Goal: Information Seeking & Learning: Learn about a topic

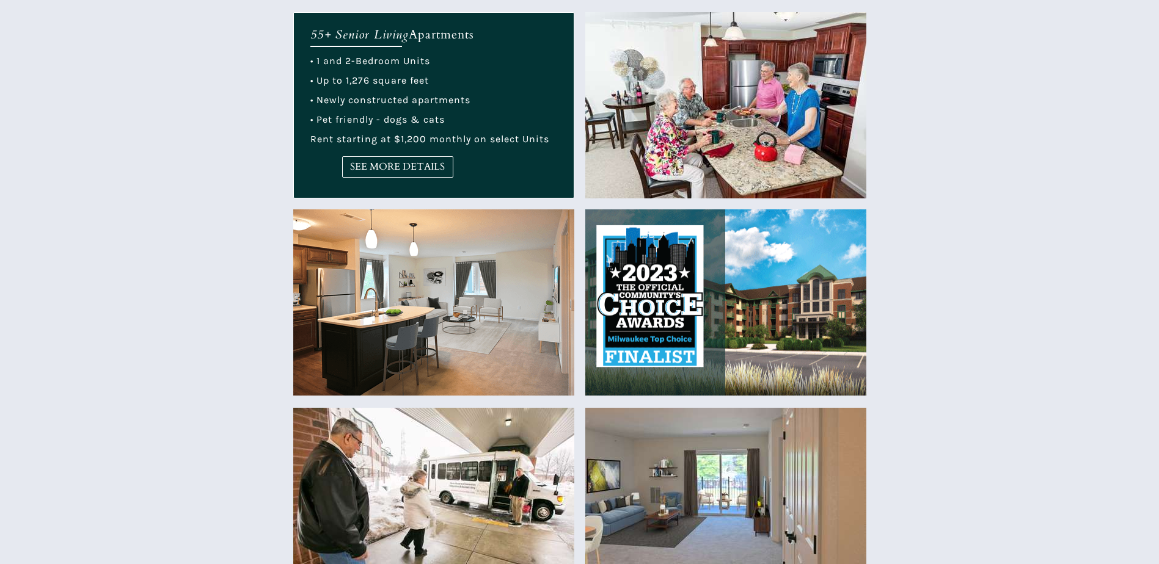
scroll to position [489, 0]
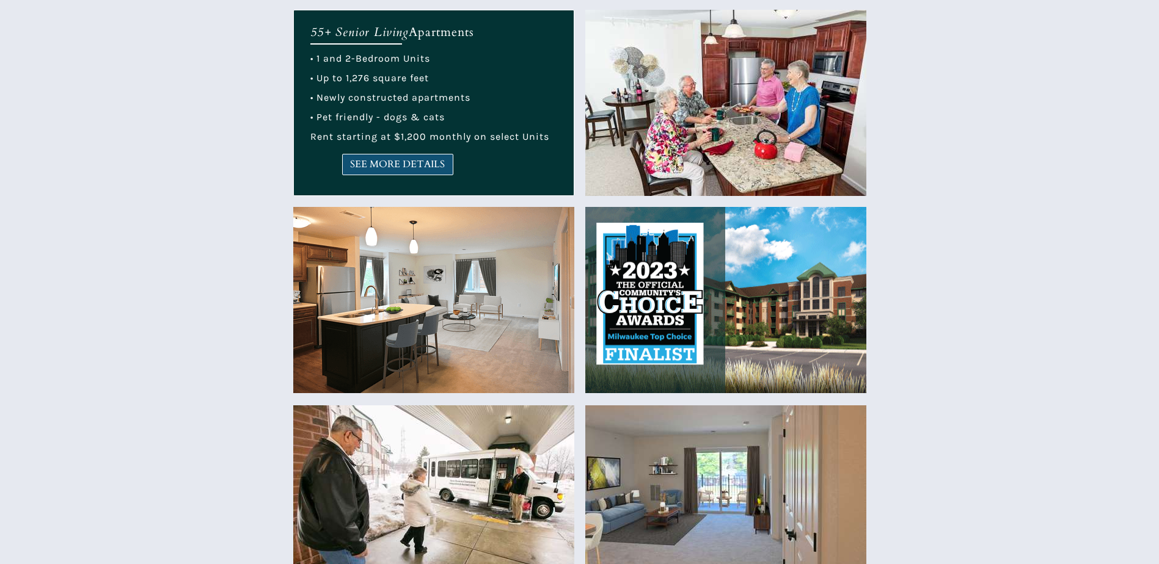
click at [410, 159] on span "SEE MORE DETAILS" at bounding box center [398, 165] width 110 height 12
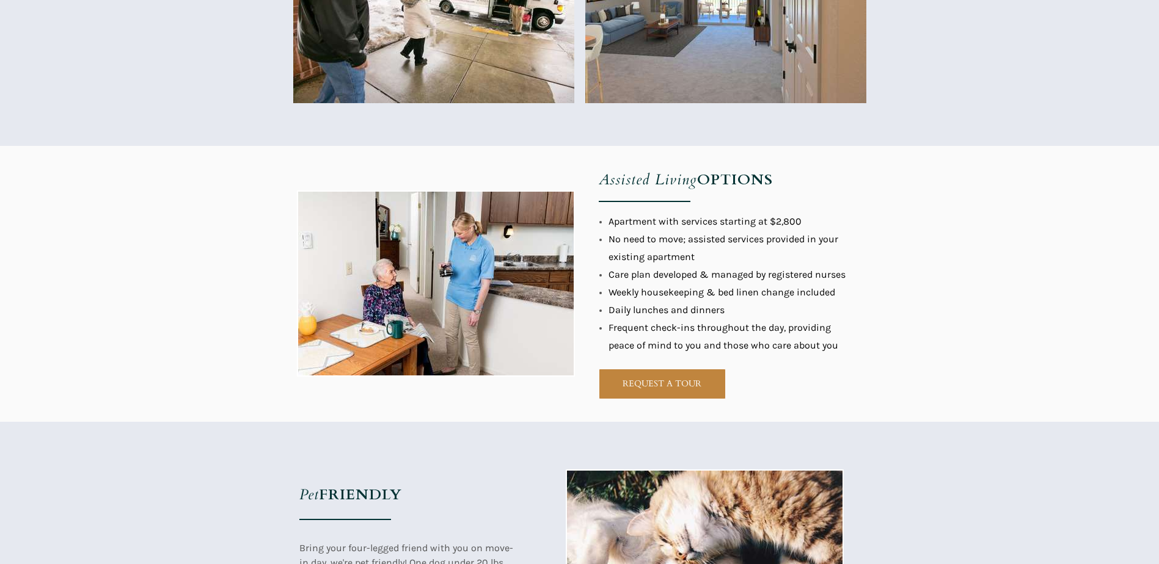
scroll to position [1038, 0]
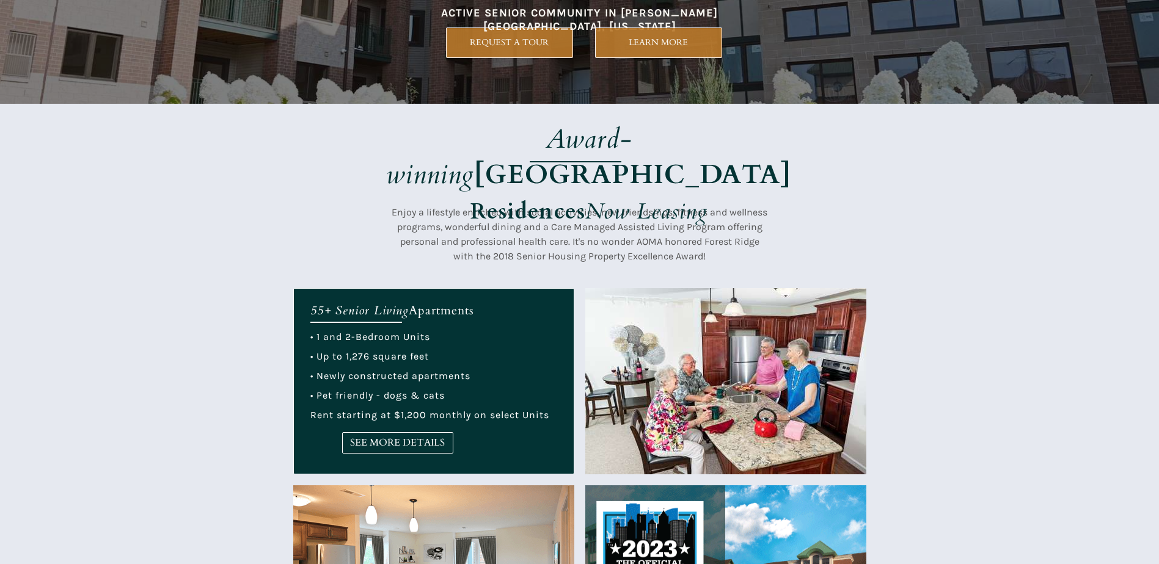
scroll to position [183, 0]
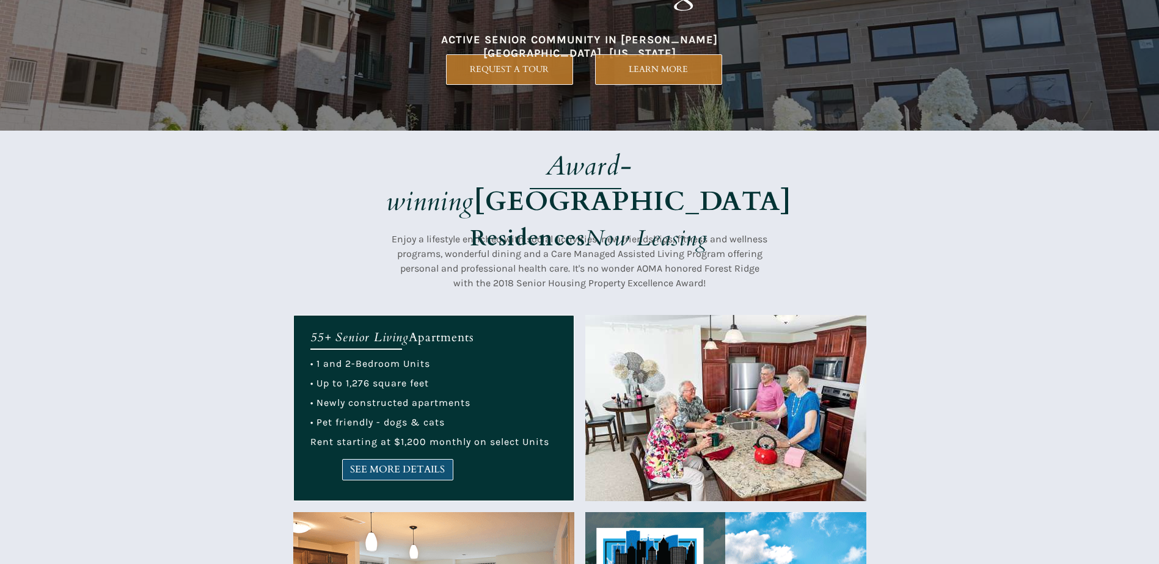
click at [399, 467] on span "SEE MORE DETAILS" at bounding box center [398, 470] width 110 height 12
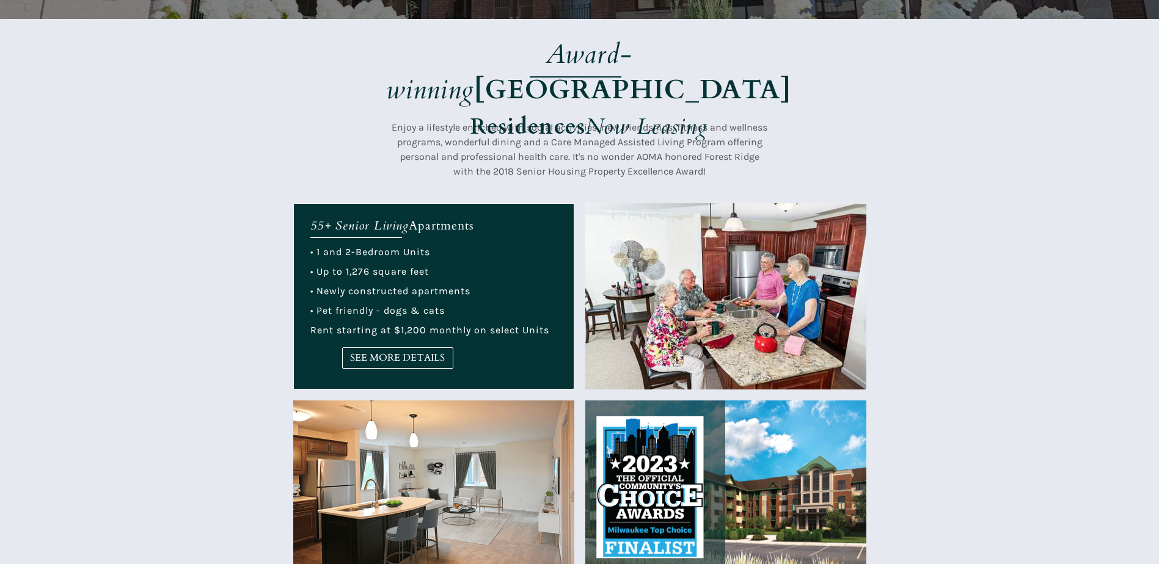
scroll to position [305, 0]
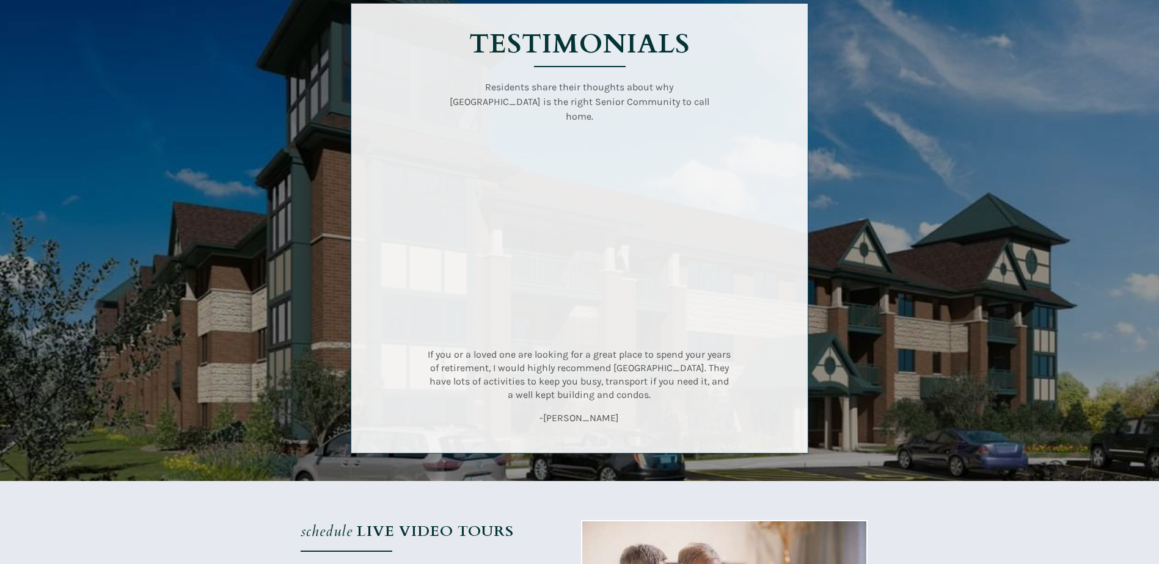
scroll to position [1666, 0]
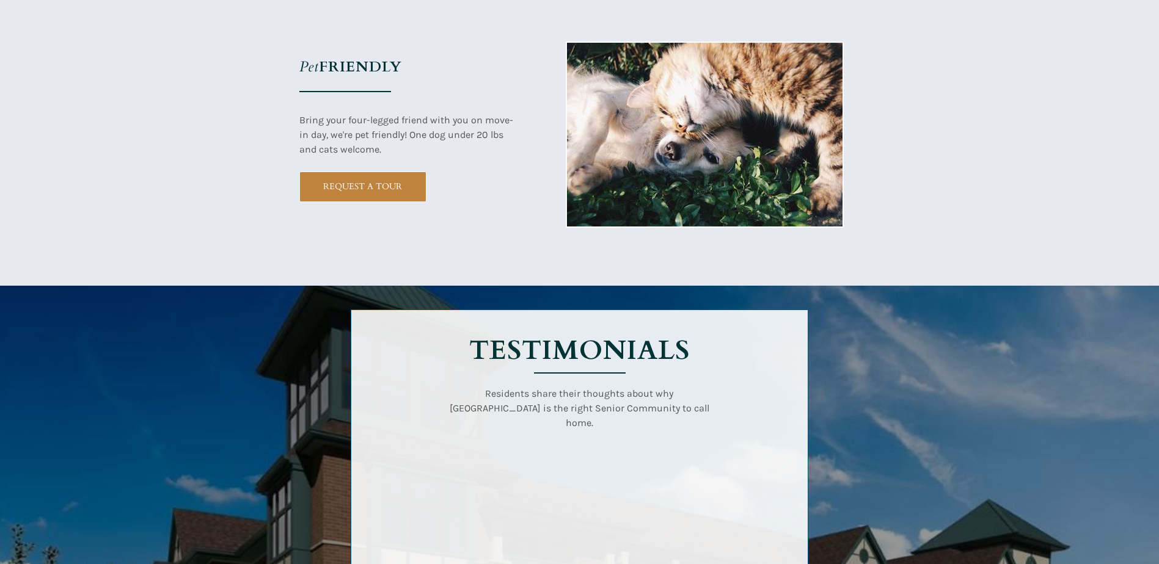
scroll to position [1405, 0]
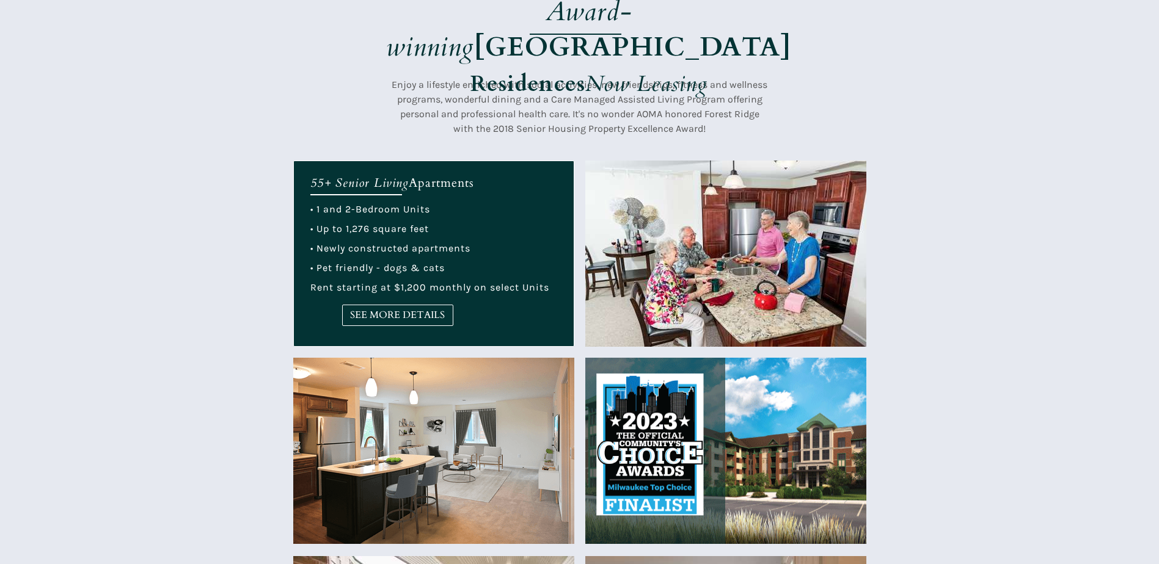
scroll to position [366, 0]
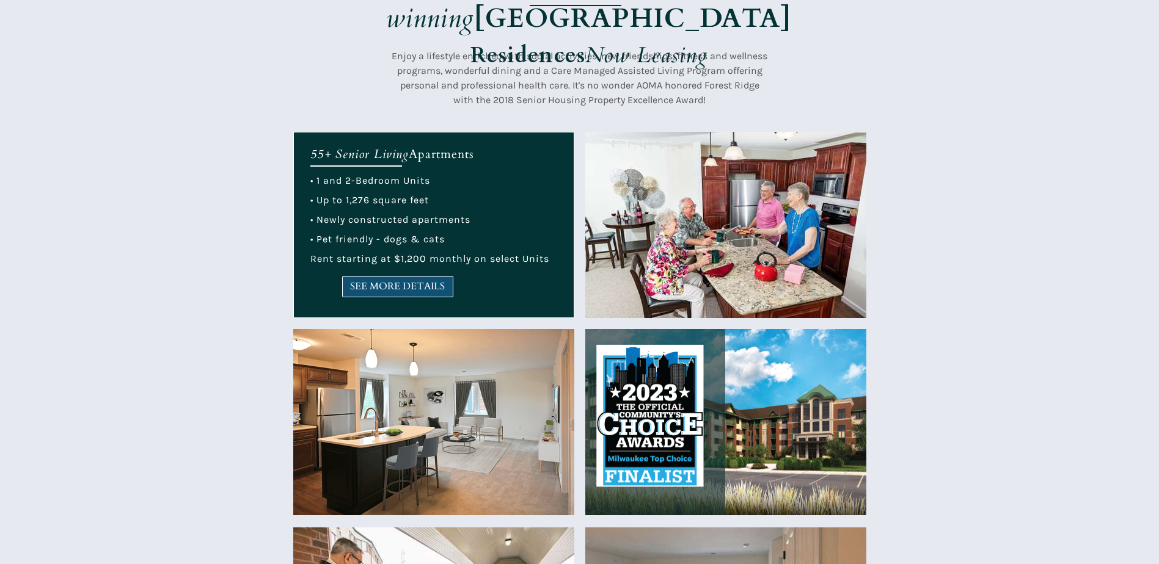
click at [429, 282] on span "SEE MORE DETAILS" at bounding box center [398, 287] width 110 height 12
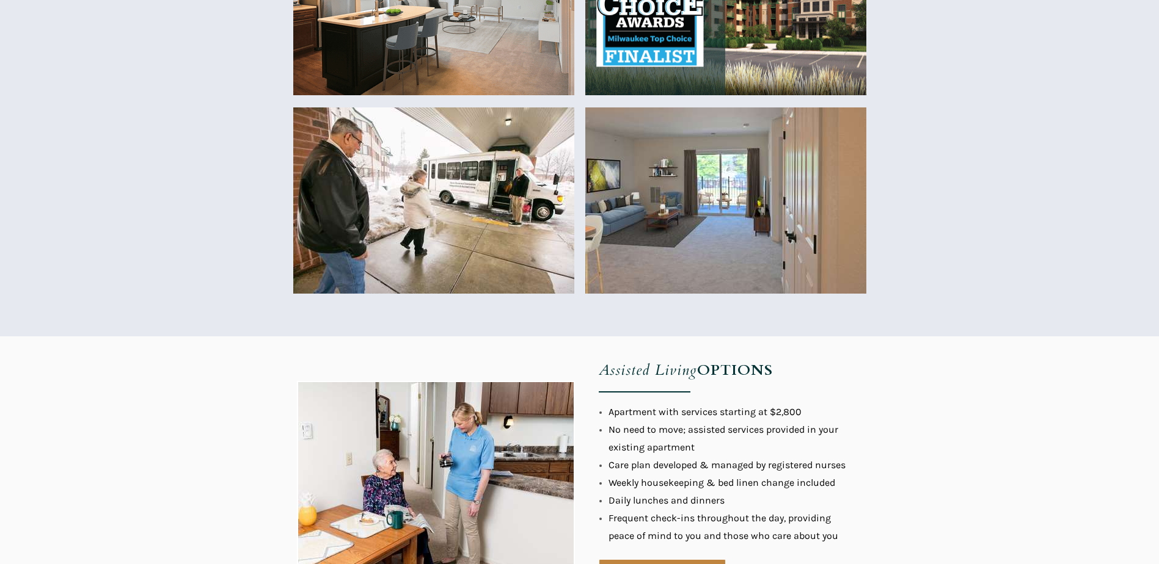
scroll to position [794, 0]
